Goal: Task Accomplishment & Management: Use online tool/utility

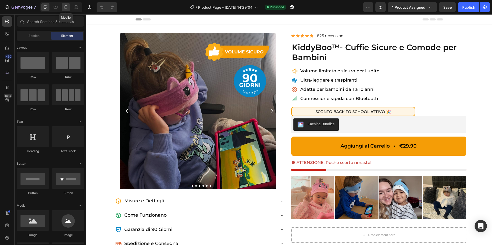
click at [65, 7] on icon at bounding box center [65, 7] width 5 height 5
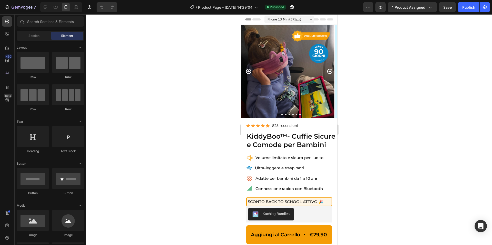
click at [375, 150] on div at bounding box center [288, 129] width 405 height 231
click at [331, 69] on icon "Carousel Next Arrow" at bounding box center [329, 71] width 5 height 5
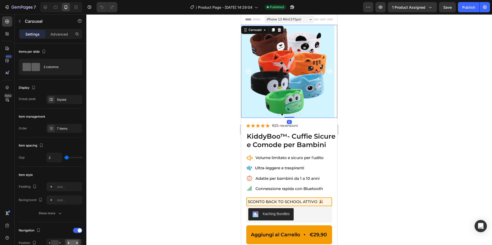
click at [330, 70] on icon "Carousel Next Arrow" at bounding box center [329, 71] width 5 height 5
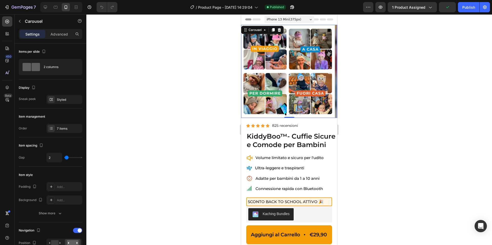
click at [250, 73] on icon "Carousel Back Arrow" at bounding box center [248, 71] width 5 height 5
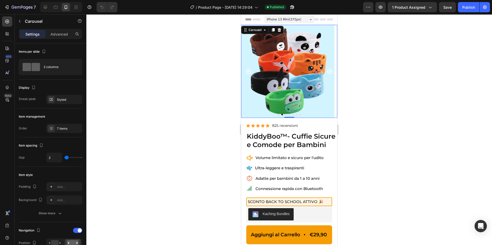
click at [331, 72] on icon "Carousel Next Arrow" at bounding box center [329, 71] width 5 height 5
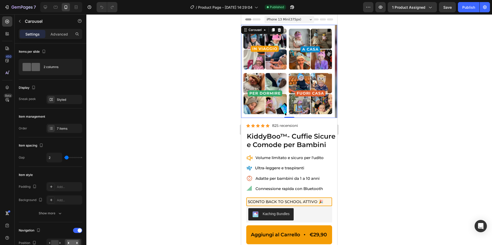
click at [247, 71] on icon "Carousel Back Arrow" at bounding box center [248, 71] width 6 height 6
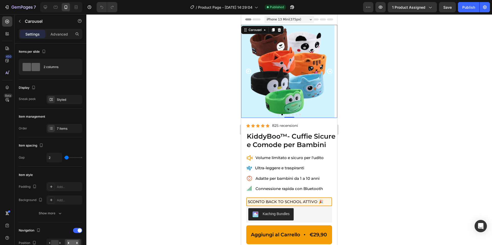
click at [329, 71] on icon "Carousel Next Arrow" at bounding box center [330, 71] width 6 height 6
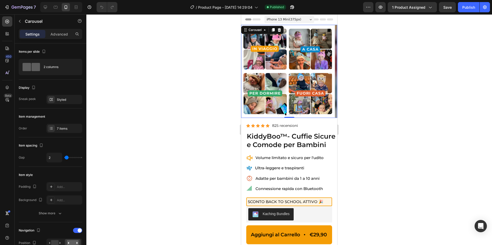
click at [328, 71] on icon "Carousel Next Arrow" at bounding box center [330, 71] width 6 height 6
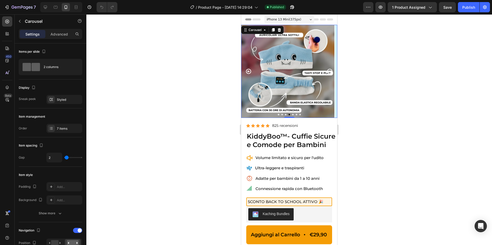
drag, startPoint x: 248, startPoint y: 70, endPoint x: 270, endPoint y: 58, distance: 25.0
click at [248, 70] on icon "Carousel Back Arrow" at bounding box center [248, 71] width 6 height 6
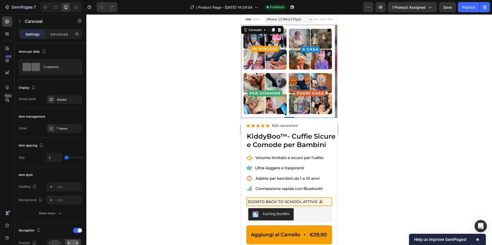
click at [248, 72] on icon "Carousel Back Arrow" at bounding box center [248, 71] width 6 height 6
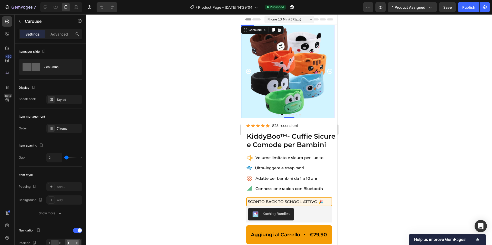
click at [282, 72] on img at bounding box center [287, 71] width 93 height 93
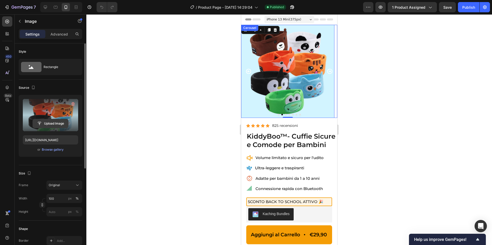
click at [57, 121] on input "file" at bounding box center [50, 123] width 35 height 9
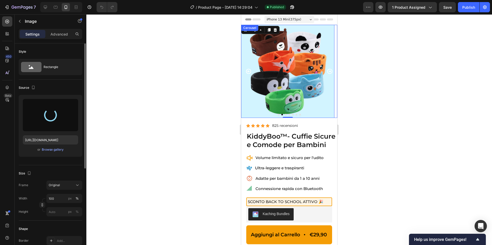
type input "https://cdn.shopify.com/s/files/1/0948/3947/2471/files/gempages_585716657595351…"
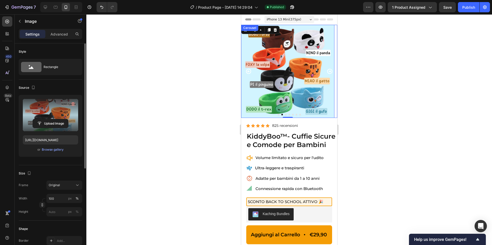
click at [195, 96] on div at bounding box center [288, 129] width 405 height 231
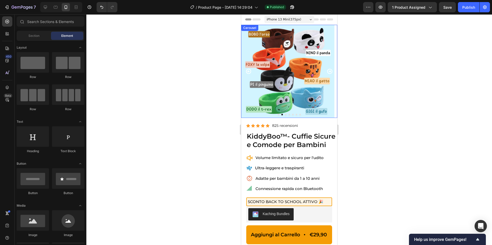
click at [247, 69] on icon "Carousel Back Arrow" at bounding box center [248, 71] width 5 height 5
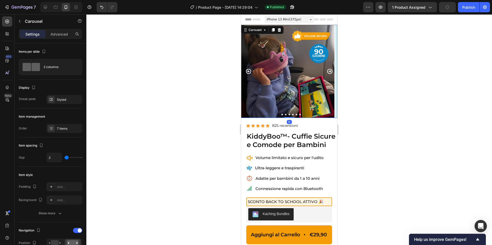
click at [330, 69] on icon "Carousel Next Arrow" at bounding box center [329, 71] width 5 height 5
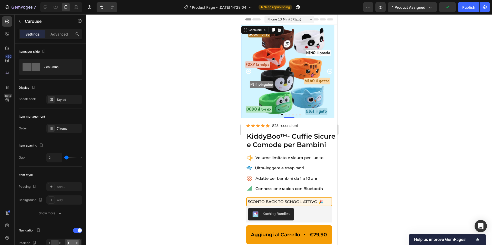
click at [330, 71] on icon "Carousel Next Arrow" at bounding box center [329, 71] width 5 height 5
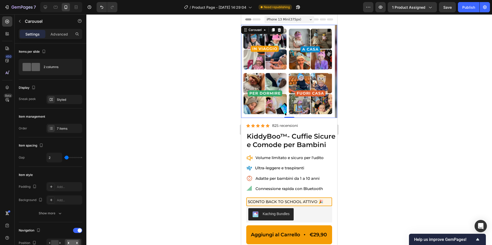
click at [330, 71] on icon "Carousel Next Arrow" at bounding box center [329, 71] width 5 height 5
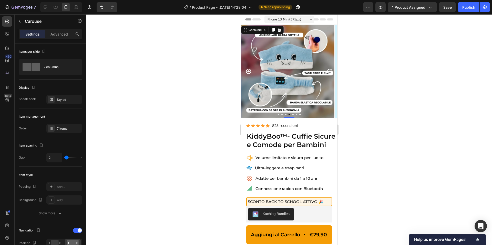
click at [330, 71] on icon "Carousel Next Arrow" at bounding box center [329, 71] width 5 height 5
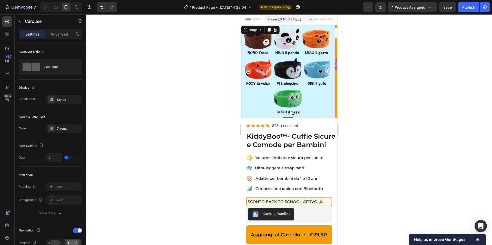
click at [307, 74] on img at bounding box center [287, 71] width 93 height 93
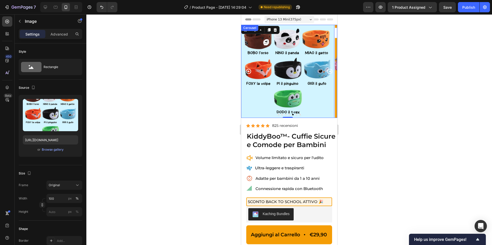
click at [292, 114] on button "Dot" at bounding box center [293, 115] width 2 height 2
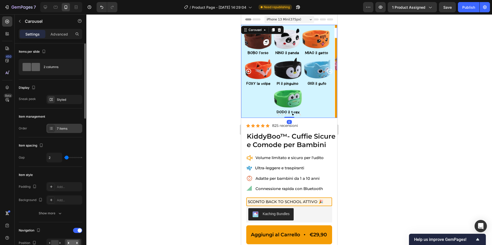
click at [63, 129] on div "7 items" at bounding box center [69, 129] width 24 height 5
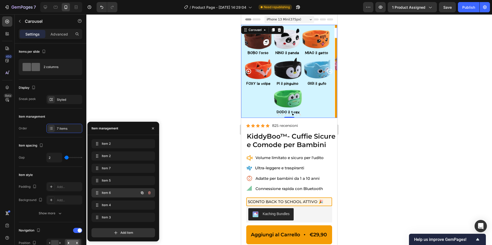
click at [111, 191] on span "Item 6" at bounding box center [116, 193] width 29 height 5
click at [147, 193] on icon "button" at bounding box center [149, 193] width 4 height 4
click at [151, 193] on button "Delete" at bounding box center [146, 193] width 14 height 7
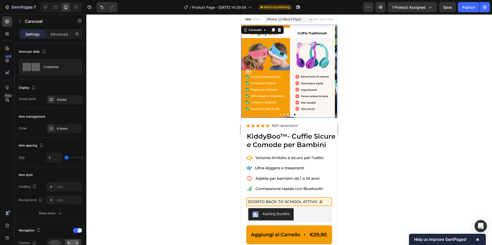
click at [330, 72] on icon "Carousel Next Arrow" at bounding box center [329, 71] width 5 height 5
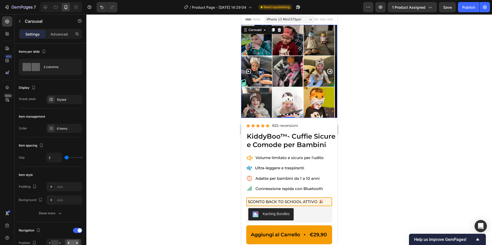
click at [330, 72] on icon "Carousel Next Arrow" at bounding box center [329, 71] width 5 height 5
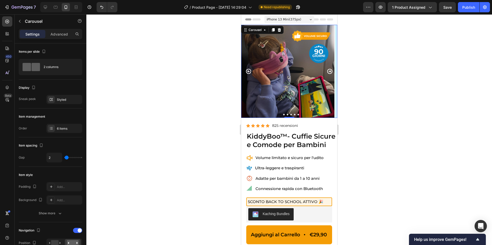
click at [330, 72] on icon "Carousel Next Arrow" at bounding box center [329, 71] width 5 height 5
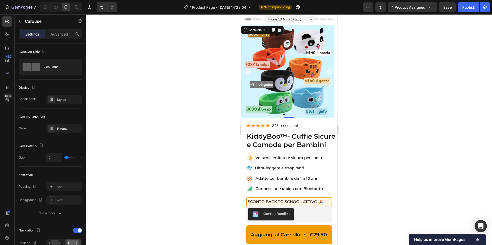
click at [248, 71] on icon "Carousel Back Arrow" at bounding box center [248, 71] width 5 height 5
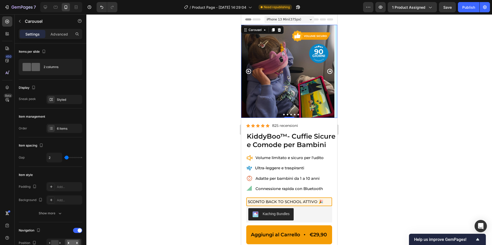
click at [283, 114] on button "Dot" at bounding box center [284, 115] width 2 height 2
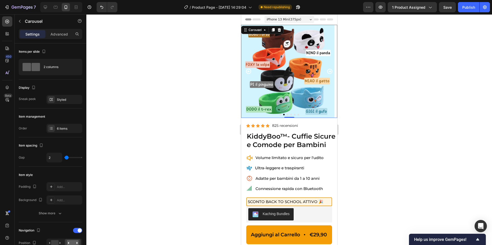
click at [280, 115] on button "Dot" at bounding box center [280, 115] width 2 height 2
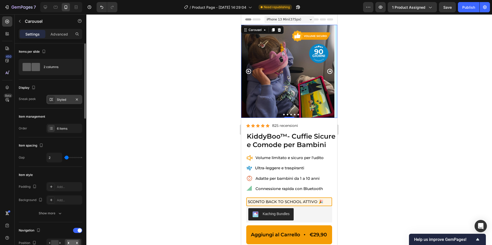
click at [58, 96] on div "Styled" at bounding box center [64, 99] width 36 height 9
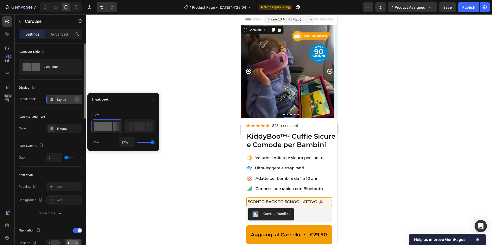
click at [77, 99] on icon "button" at bounding box center [77, 100] width 4 height 4
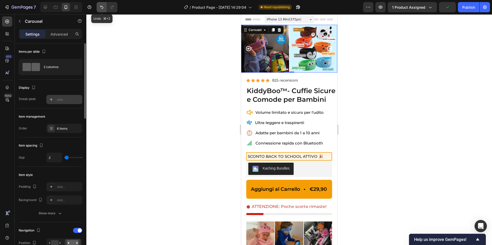
click at [98, 8] on button "Undo/Redo" at bounding box center [102, 7] width 10 height 10
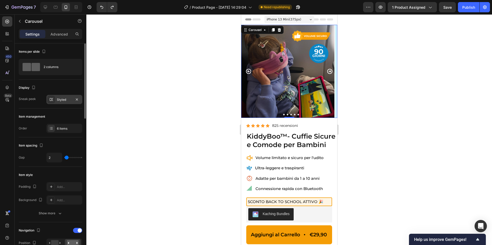
click at [68, 96] on div "Styled" at bounding box center [64, 99] width 36 height 9
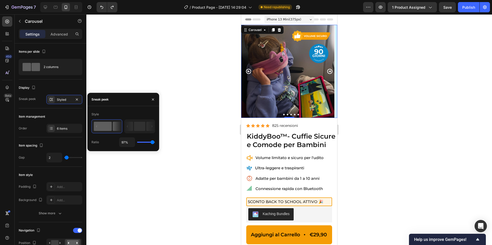
type input "100%"
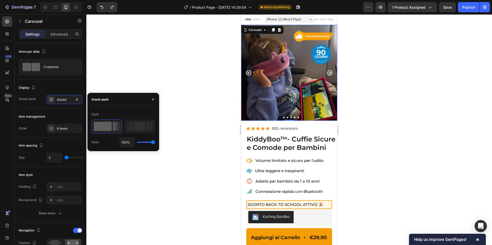
type input "100"
click at [155, 142] on div "Style Ratio 100%" at bounding box center [123, 128] width 72 height 37
click at [130, 101] on div "Sneak peek" at bounding box center [123, 99] width 72 height 13
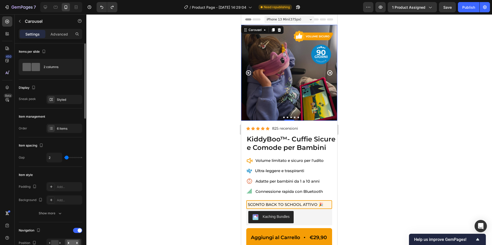
click at [74, 82] on div "Display Sneak peek Styled" at bounding box center [51, 94] width 64 height 29
click at [329, 73] on icon "Carousel Next Arrow" at bounding box center [330, 73] width 6 height 6
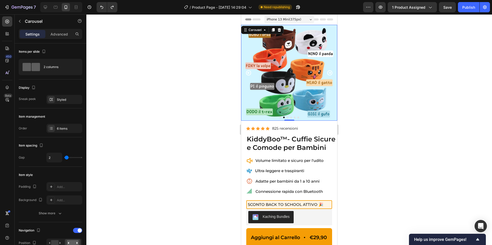
click at [251, 74] on icon "Carousel Back Arrow" at bounding box center [248, 73] width 6 height 6
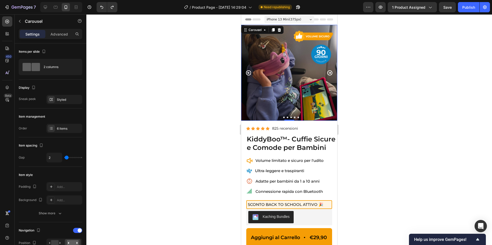
click at [328, 74] on icon "Carousel Next Arrow" at bounding box center [330, 73] width 6 height 6
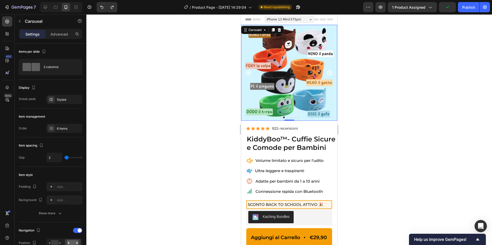
click at [330, 74] on icon "Carousel Next Arrow" at bounding box center [329, 72] width 5 height 5
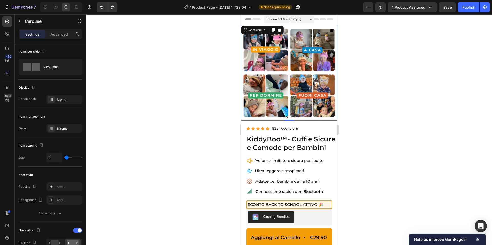
click at [330, 73] on icon "Carousel Next Arrow" at bounding box center [329, 72] width 5 height 5
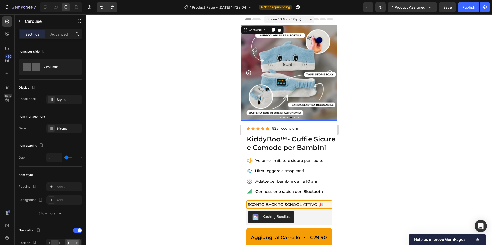
click at [330, 73] on icon "Carousel Next Arrow" at bounding box center [329, 72] width 5 height 5
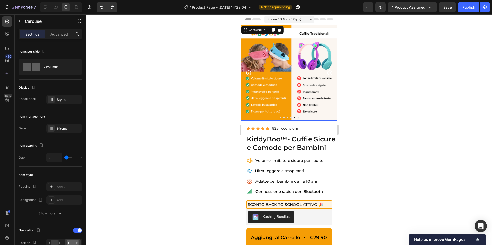
click at [330, 73] on icon "Carousel Next Arrow" at bounding box center [329, 72] width 5 height 5
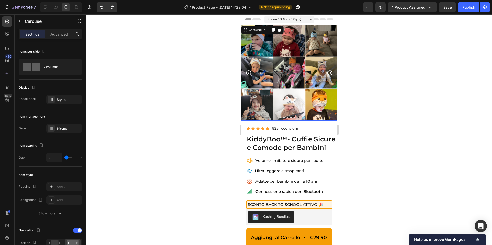
click at [330, 73] on icon "Carousel Next Arrow" at bounding box center [329, 72] width 5 height 5
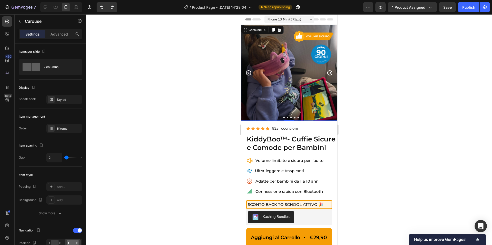
click at [330, 73] on icon "Carousel Next Arrow" at bounding box center [329, 72] width 5 height 5
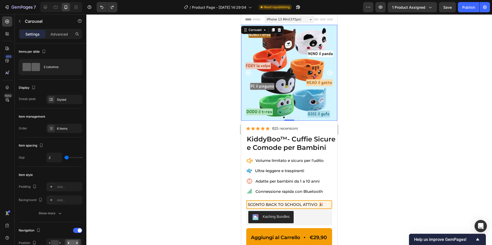
click at [251, 75] on icon "Carousel Back Arrow" at bounding box center [248, 73] width 6 height 6
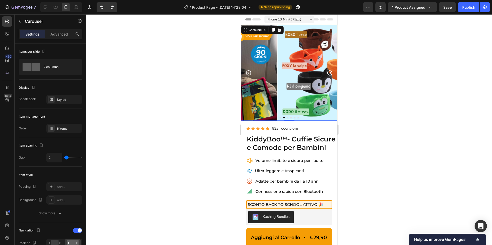
click at [249, 74] on icon "Carousel Back Arrow" at bounding box center [248, 73] width 6 height 6
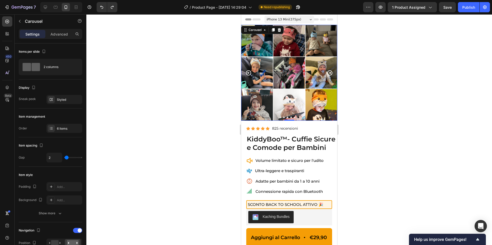
click at [249, 74] on icon "Carousel Back Arrow" at bounding box center [248, 73] width 6 height 6
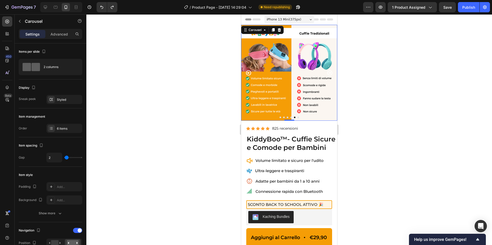
click at [329, 73] on icon "Carousel Next Arrow" at bounding box center [329, 72] width 5 height 5
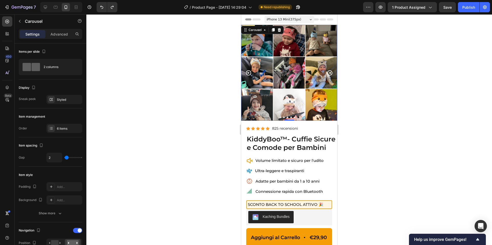
click at [329, 73] on icon "Carousel Next Arrow" at bounding box center [329, 72] width 5 height 5
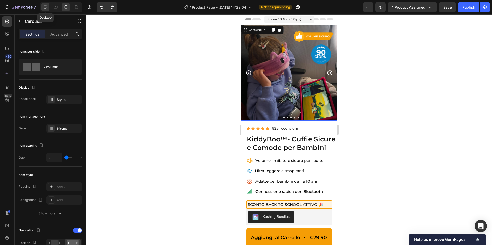
click at [49, 9] on div at bounding box center [45, 7] width 8 height 8
type input "1200"
type input "16"
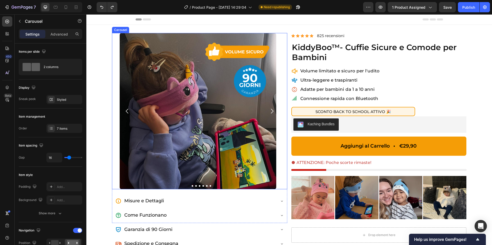
click at [275, 109] on icon "Carousel Next Arrow" at bounding box center [271, 111] width 7 height 7
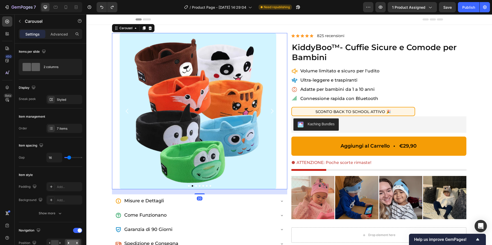
click at [207, 111] on img at bounding box center [198, 111] width 156 height 156
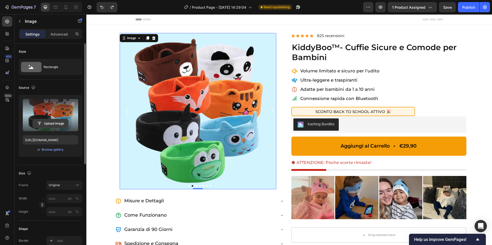
click at [45, 124] on input "file" at bounding box center [50, 123] width 35 height 9
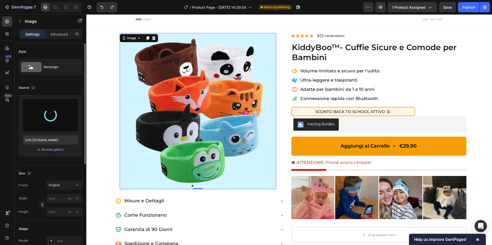
type input "https://cdn.shopify.com/s/files/1/0948/3947/2471/files/gempages_585716657595351…"
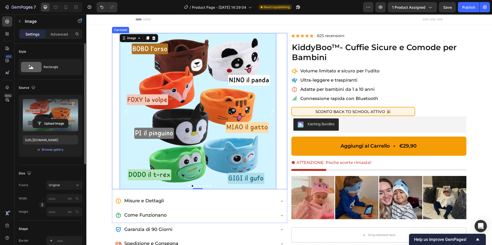
click at [203, 186] on button "Dot" at bounding box center [203, 186] width 2 height 2
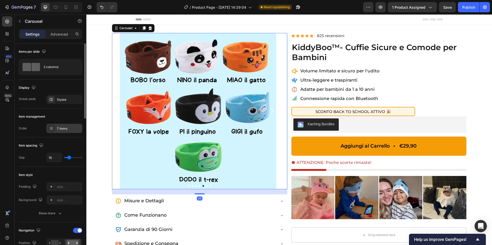
click at [61, 127] on div "7 items" at bounding box center [69, 129] width 24 height 5
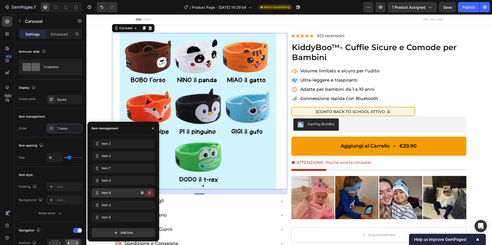
click at [148, 191] on icon "button" at bounding box center [149, 193] width 4 height 4
click at [148, 191] on div "Delete" at bounding box center [145, 193] width 9 height 5
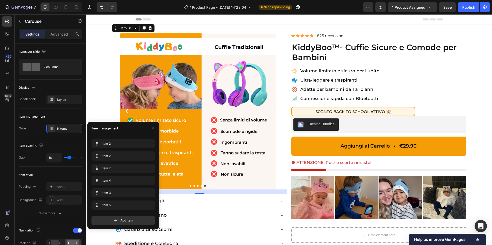
click at [208, 186] on button "Dot" at bounding box center [209, 186] width 2 height 2
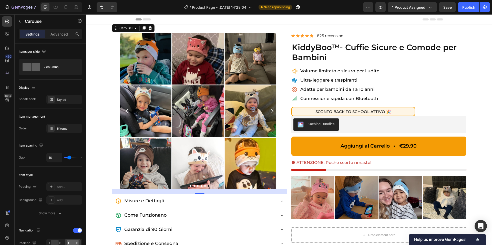
click at [190, 186] on button "Dot" at bounding box center [191, 186] width 2 height 2
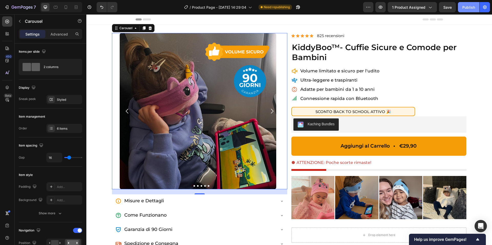
click at [459, 8] on button "Publish" at bounding box center [469, 7] width 22 height 10
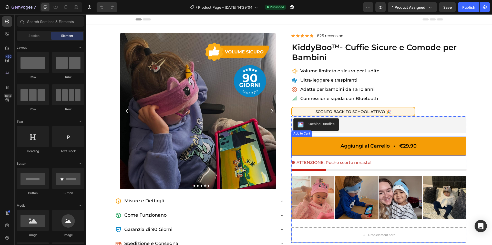
click at [312, 144] on button "Aggiungi al Carrello €29,90" at bounding box center [378, 146] width 175 height 19
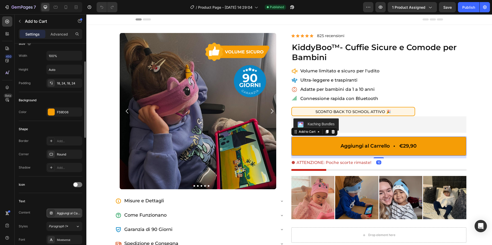
scroll to position [129, 0]
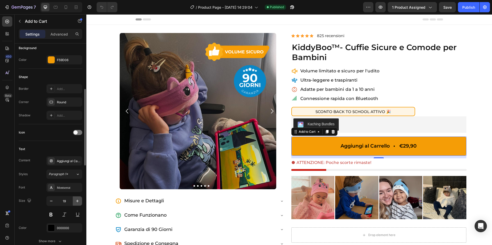
click at [76, 200] on icon "button" at bounding box center [77, 201] width 5 height 5
type input "21"
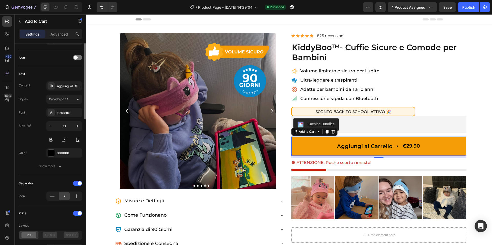
scroll to position [243, 0]
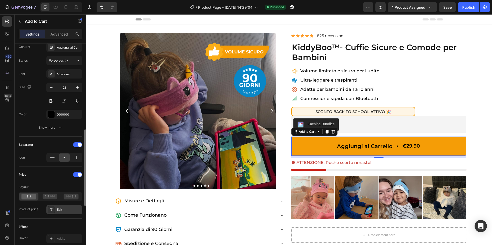
drag, startPoint x: 70, startPoint y: 210, endPoint x: 73, endPoint y: 210, distance: 2.6
click at [70, 210] on div "Edit" at bounding box center [69, 210] width 24 height 5
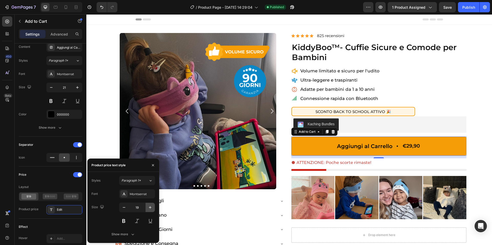
click at [151, 207] on icon "button" at bounding box center [150, 207] width 3 height 3
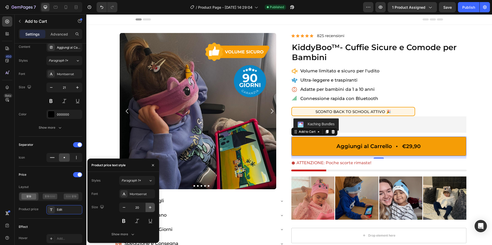
type input "21"
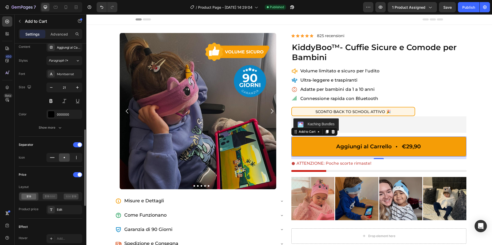
click at [68, 185] on div "Layout" at bounding box center [51, 187] width 64 height 8
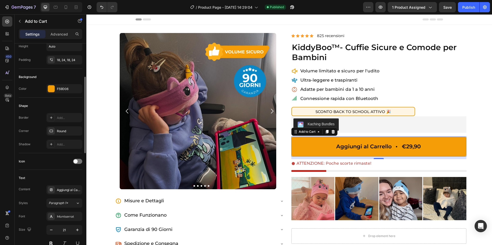
scroll to position [97, 0]
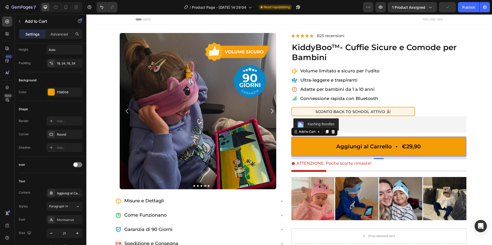
click at [70, 8] on div at bounding box center [61, 7] width 42 height 10
click at [69, 8] on div at bounding box center [66, 7] width 8 height 8
type input "19"
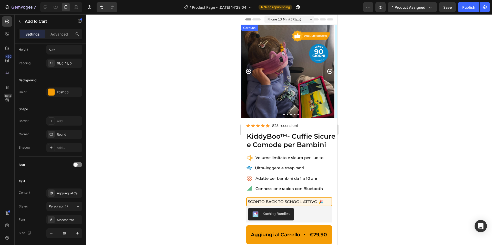
click at [287, 115] on button "Dot" at bounding box center [288, 115] width 2 height 2
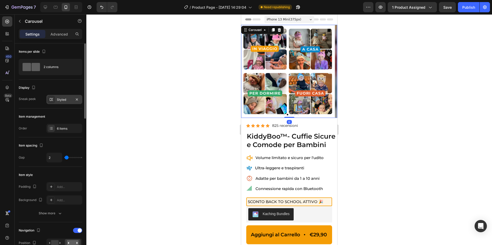
click at [54, 101] on div at bounding box center [51, 99] width 7 height 7
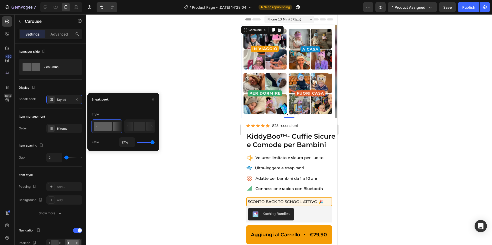
type input "100%"
type input "100"
type input "99%"
type input "99"
type input "98%"
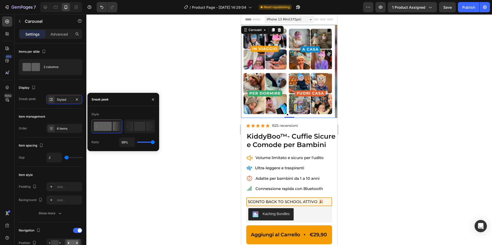
type input "98"
type input "96%"
type input "96"
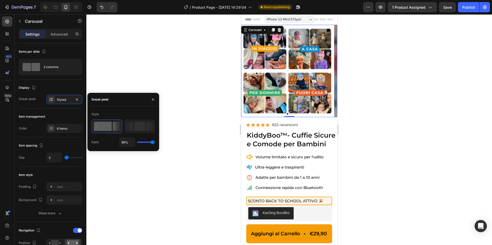
type input "95%"
type input "95"
type input "94%"
type input "94"
type input "93%"
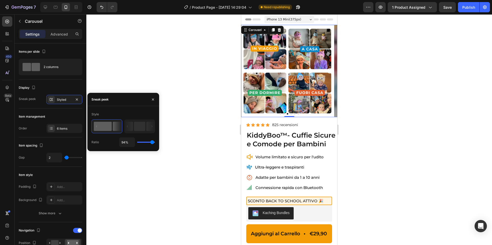
type input "93"
type input "88%"
type input "88"
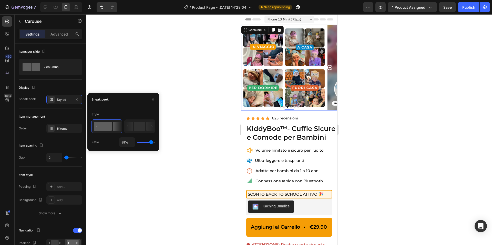
type input "87%"
type input "87"
type input "86%"
type input "86"
type input "85%"
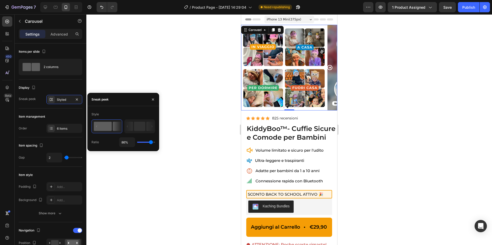
type input "85"
type input "84%"
type input "84"
type input "82%"
type input "82"
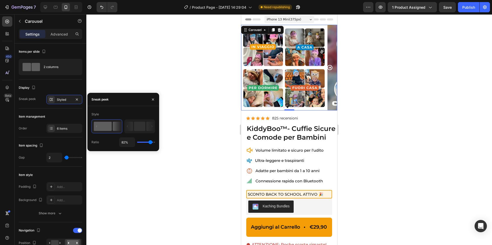
type input "81%"
type input "81"
type input "79%"
type input "79"
type input "76%"
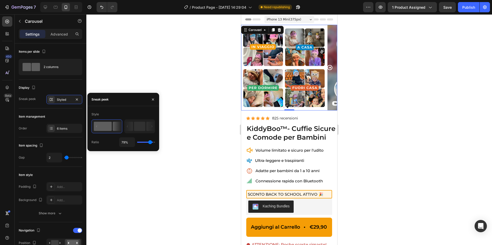
type input "76"
type input "74%"
type input "74"
type input "72%"
type input "72"
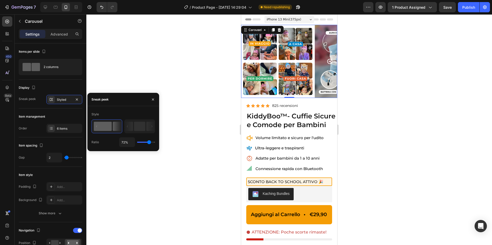
type input "69%"
type input "69"
type input "68%"
type input "68"
type input "65%"
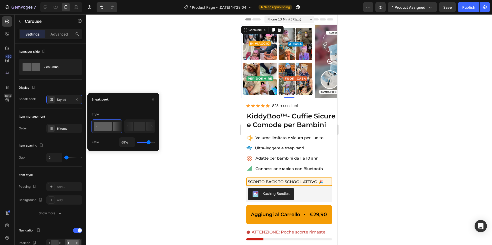
type input "65"
type input "63%"
type input "63"
type input "59%"
type input "59"
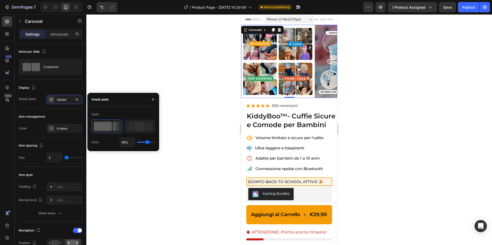
type input "57%"
type input "57"
type input "54%"
type input "54"
type input "55%"
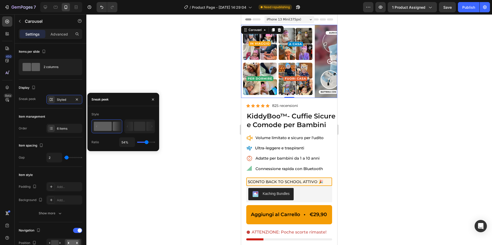
type input "55"
type input "58%"
type input "58"
type input "69%"
type input "69"
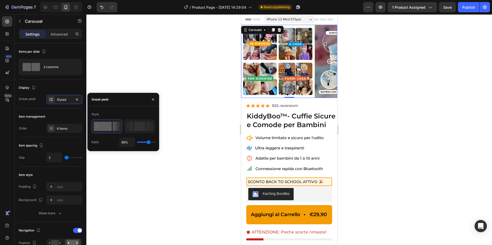
type input "82%"
type input "82"
type input "96%"
type input "96"
type input "100%"
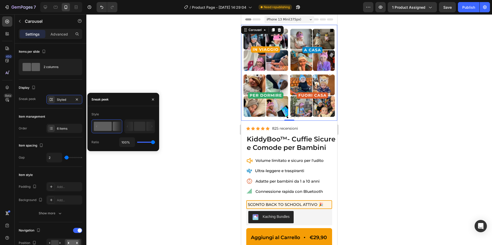
type input "100"
drag, startPoint x: 153, startPoint y: 144, endPoint x: 155, endPoint y: 142, distance: 3.0
click at [155, 142] on div "Style Ratio 100%" at bounding box center [123, 128] width 72 height 37
click at [139, 113] on div "Style" at bounding box center [123, 114] width 64 height 8
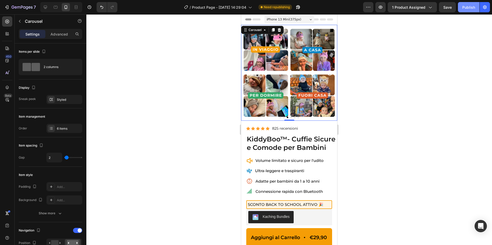
click at [466, 6] on div "Publish" at bounding box center [468, 7] width 13 height 5
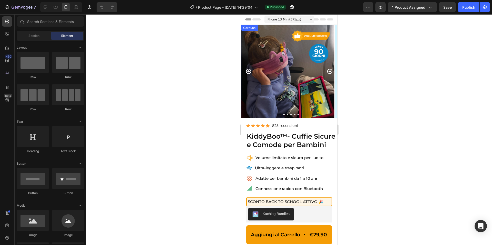
click at [249, 72] on icon "Carousel Back Arrow" at bounding box center [248, 71] width 6 height 6
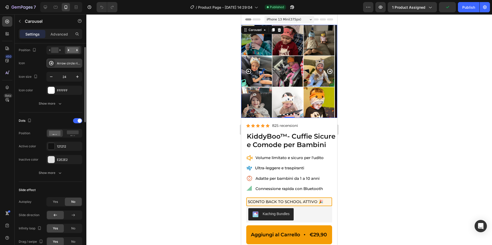
scroll to position [232, 0]
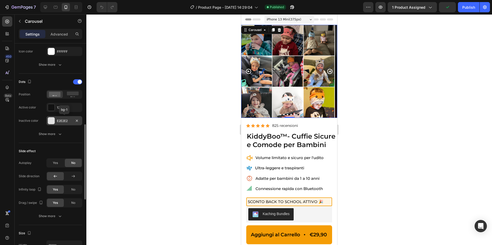
click at [53, 120] on div at bounding box center [51, 121] width 7 height 7
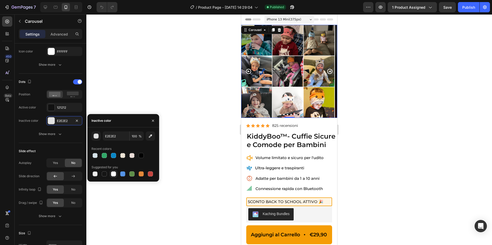
click at [111, 176] on div at bounding box center [113, 174] width 5 height 5
type input "FFFFFF"
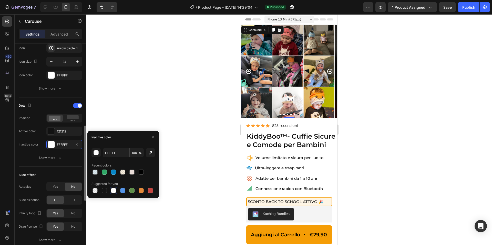
scroll to position [142, 0]
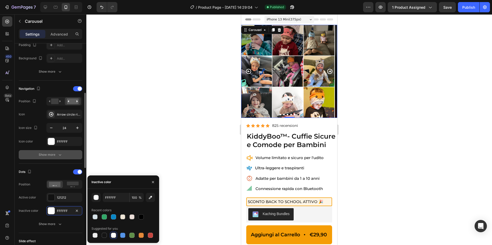
click at [57, 151] on button "Show more" at bounding box center [51, 154] width 64 height 9
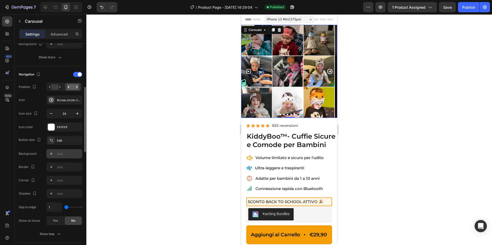
scroll to position [170, 0]
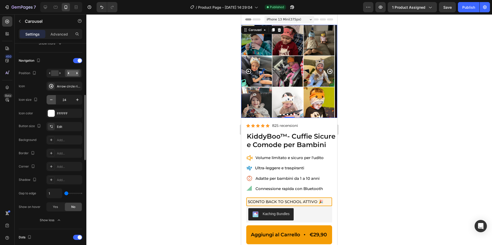
click at [50, 100] on icon "button" at bounding box center [51, 99] width 5 height 5
type input "23"
type input "0"
click at [64, 194] on input "range" at bounding box center [73, 193] width 18 height 1
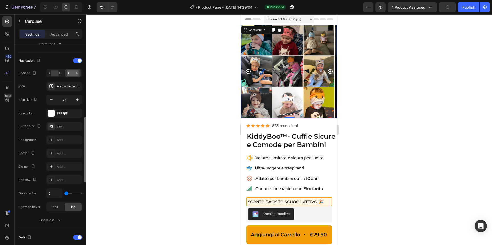
scroll to position [193, 0]
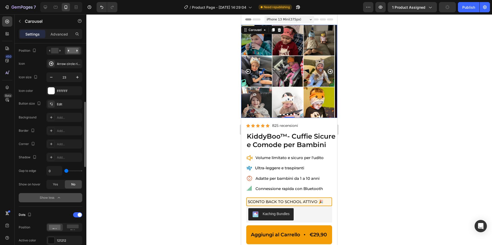
click at [57, 198] on icon "button" at bounding box center [58, 197] width 5 height 5
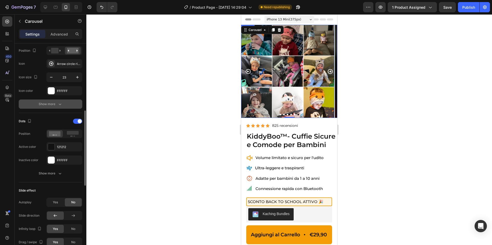
click at [280, 116] on img at bounding box center [287, 71] width 93 height 93
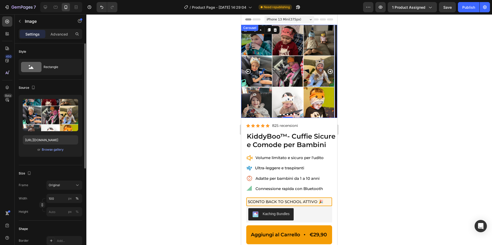
click at [280, 115] on button "Dot" at bounding box center [280, 115] width 2 height 2
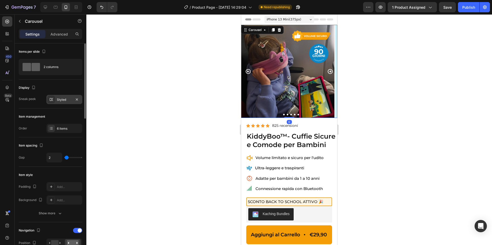
click at [58, 96] on div "Styled" at bounding box center [64, 99] width 36 height 9
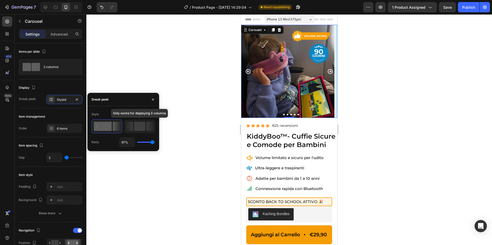
click at [142, 130] on rect at bounding box center [139, 126] width 11 height 9
click at [141, 126] on rect at bounding box center [139, 126] width 11 height 9
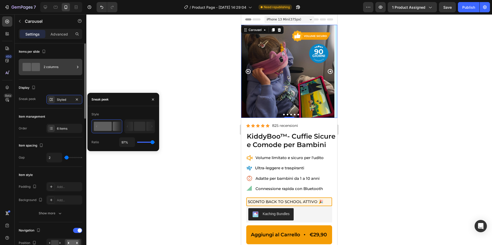
click at [33, 64] on span at bounding box center [36, 67] width 8 height 8
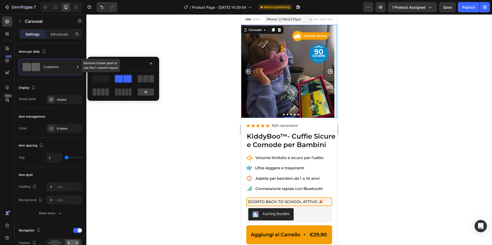
click at [105, 80] on span at bounding box center [100, 78] width 16 height 7
click at [78, 100] on icon "button" at bounding box center [77, 100] width 4 height 4
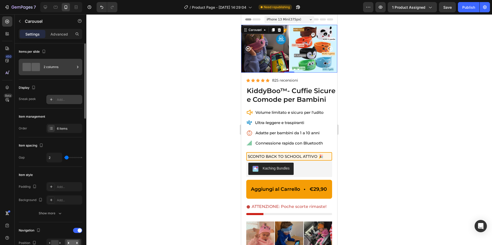
click at [48, 73] on div "2 columns" at bounding box center [51, 67] width 64 height 16
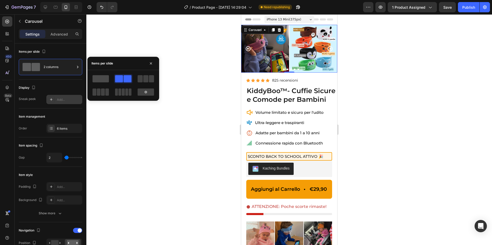
click at [105, 77] on span at bounding box center [100, 78] width 16 height 7
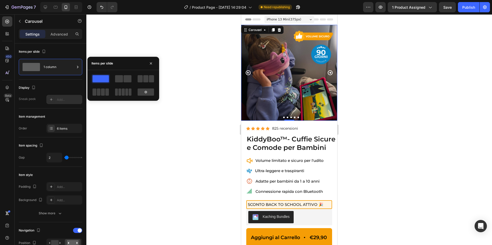
click at [331, 73] on icon "Carousel Next Arrow" at bounding box center [330, 73] width 6 height 6
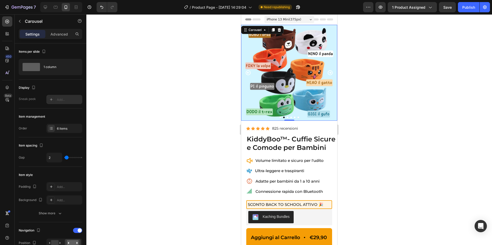
click at [331, 73] on icon "Carousel Next Arrow" at bounding box center [330, 73] width 6 height 6
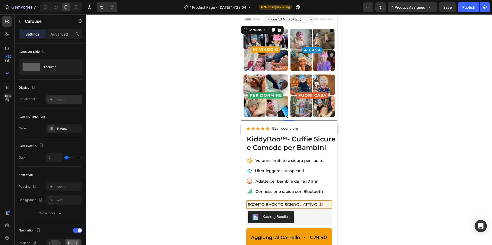
click at [331, 73] on icon "Carousel Next Arrow" at bounding box center [330, 73] width 6 height 6
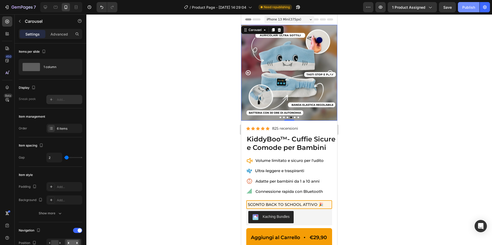
click at [465, 8] on div "Publish" at bounding box center [468, 7] width 13 height 5
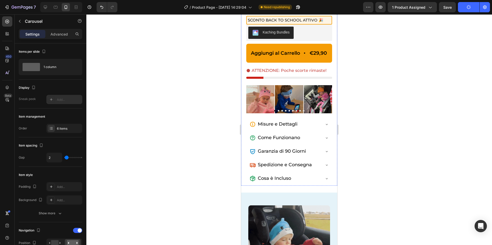
scroll to position [188, 0]
